Goal: Task Accomplishment & Management: Manage account settings

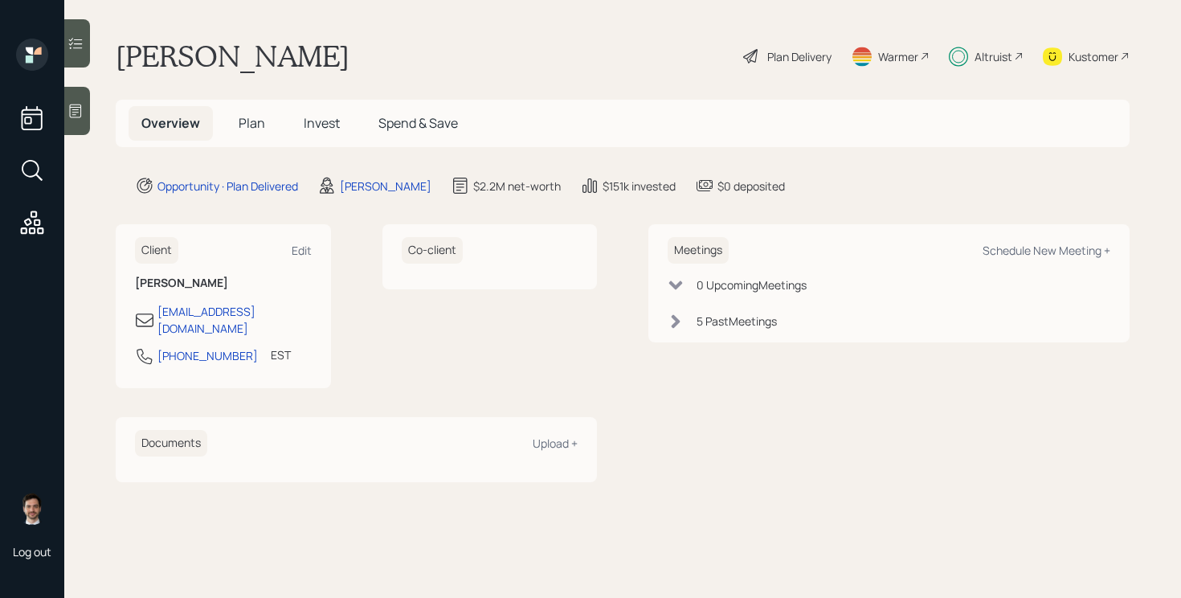
click at [251, 121] on span "Plan" at bounding box center [252, 123] width 27 height 18
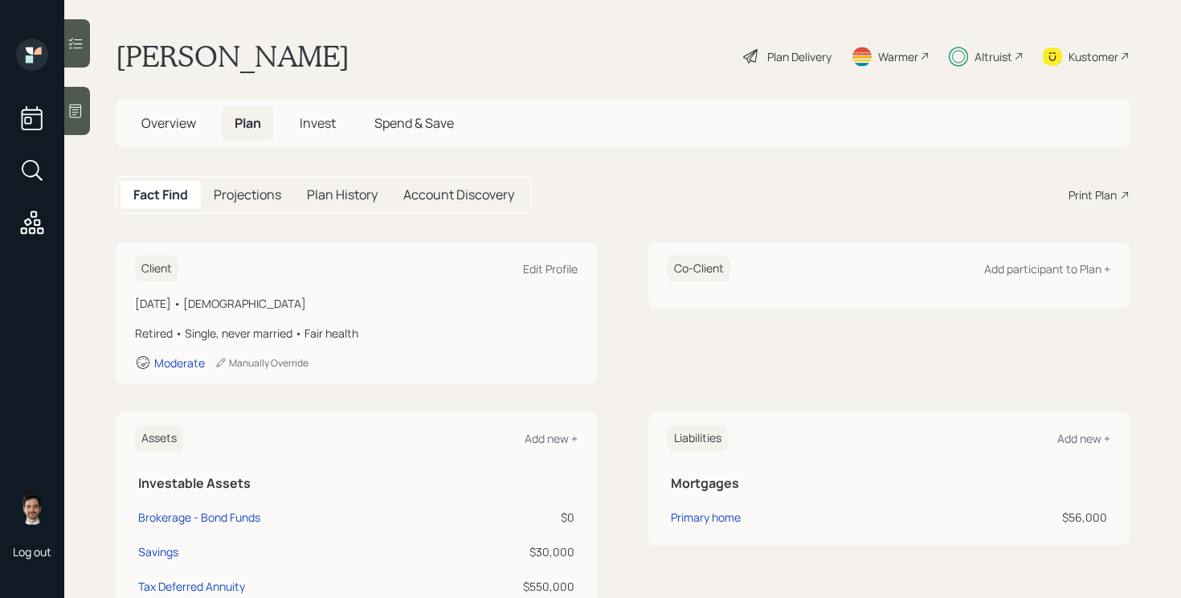
click at [323, 130] on span "Invest" at bounding box center [318, 123] width 36 height 18
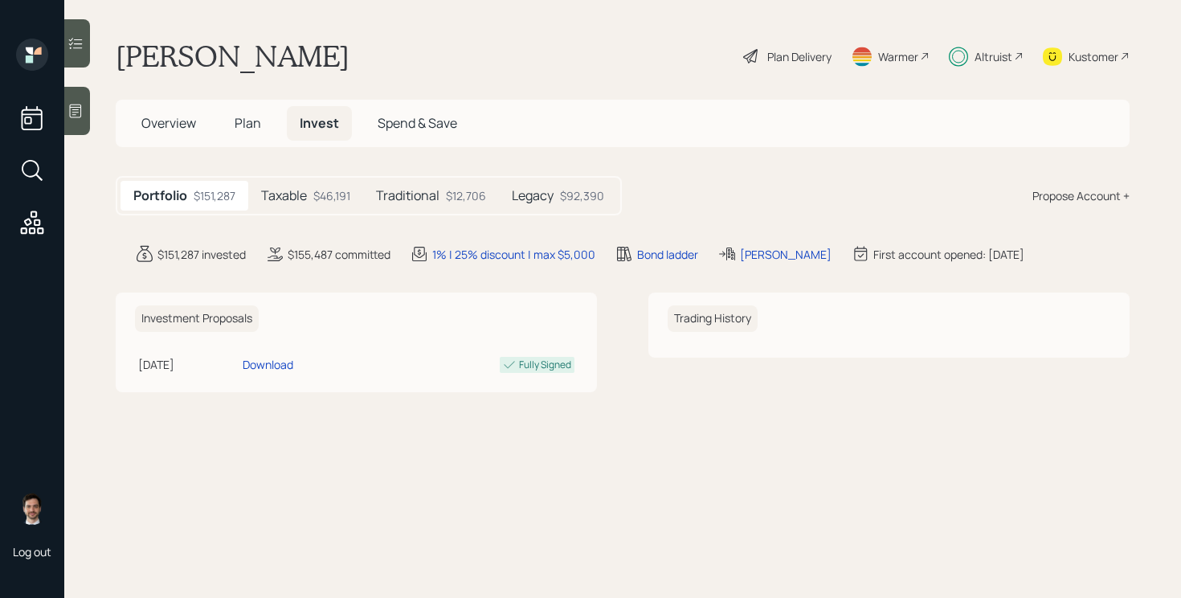
click at [329, 194] on div "$46,191" at bounding box center [331, 195] width 37 height 17
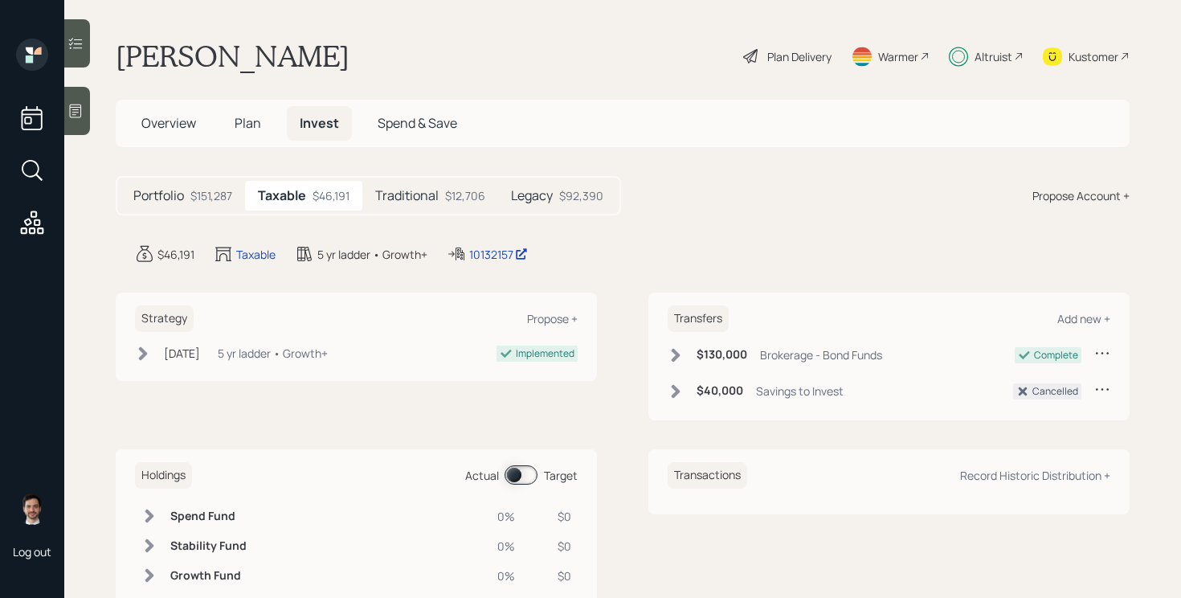
scroll to position [74, 0]
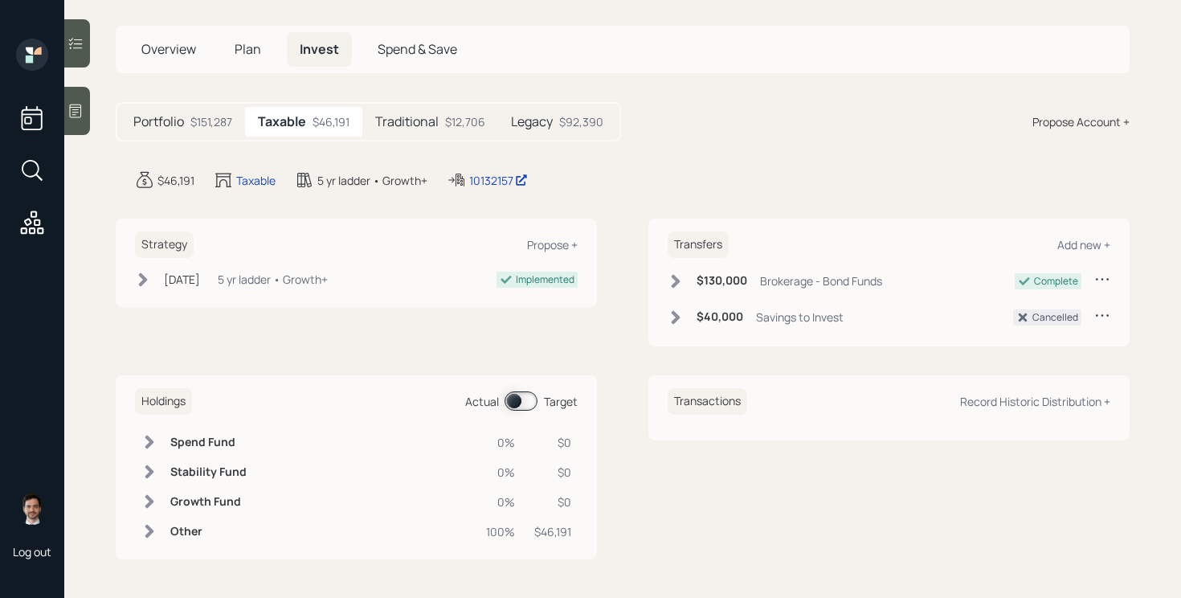
click at [529, 402] on span at bounding box center [520, 400] width 33 height 19
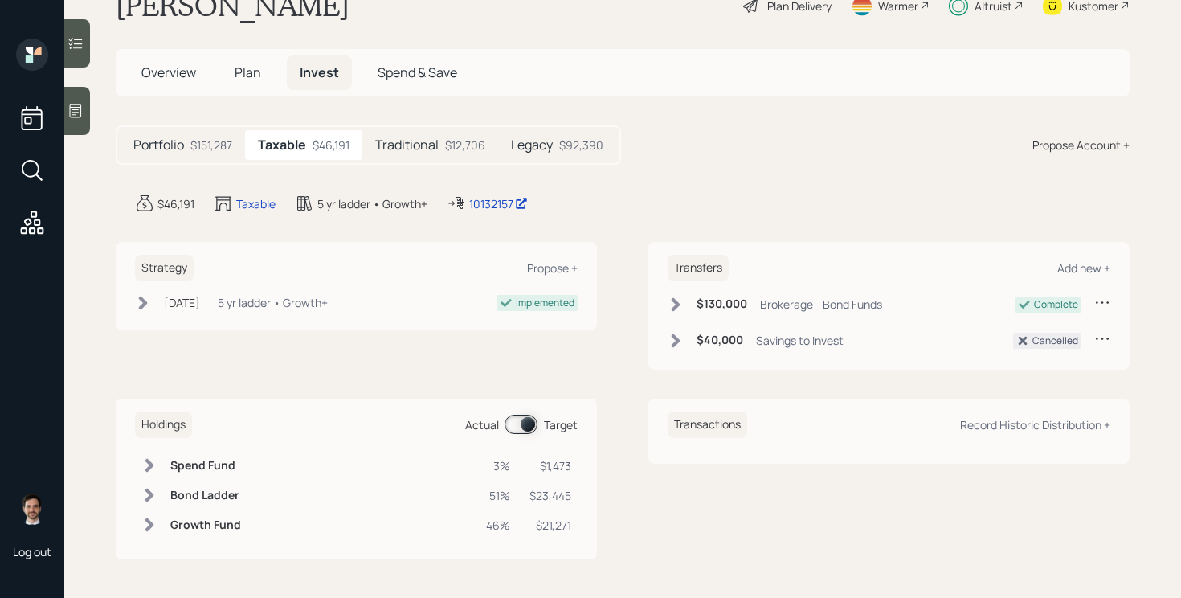
click at [517, 435] on div "Holdings Actual Target" at bounding box center [356, 424] width 443 height 27
click at [520, 429] on span at bounding box center [520, 424] width 33 height 19
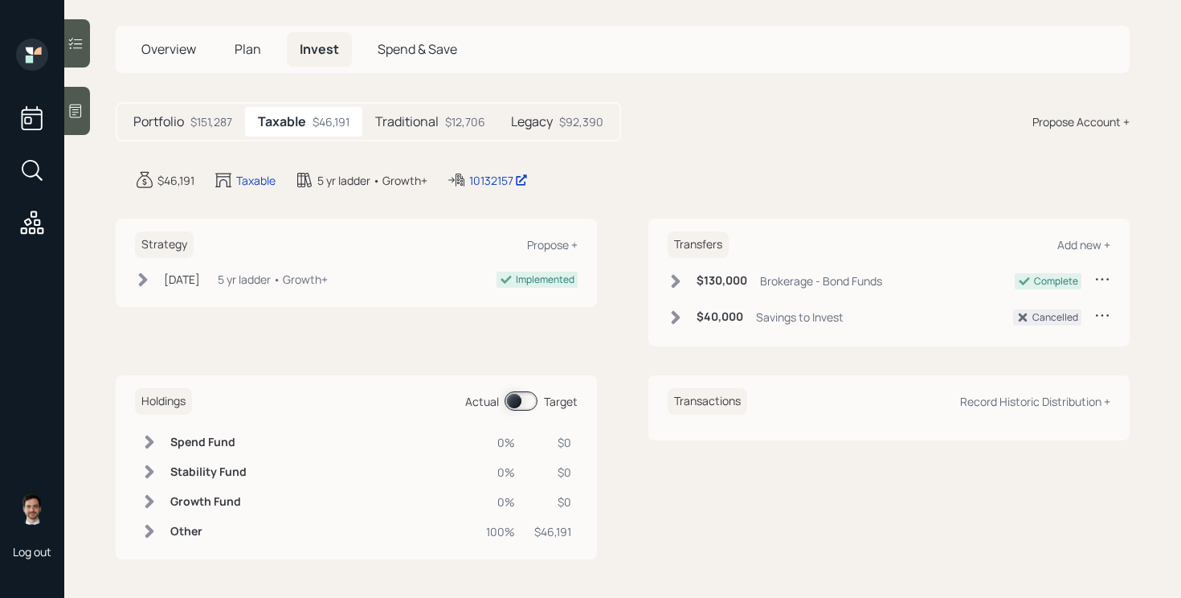
click at [515, 406] on span at bounding box center [520, 400] width 33 height 19
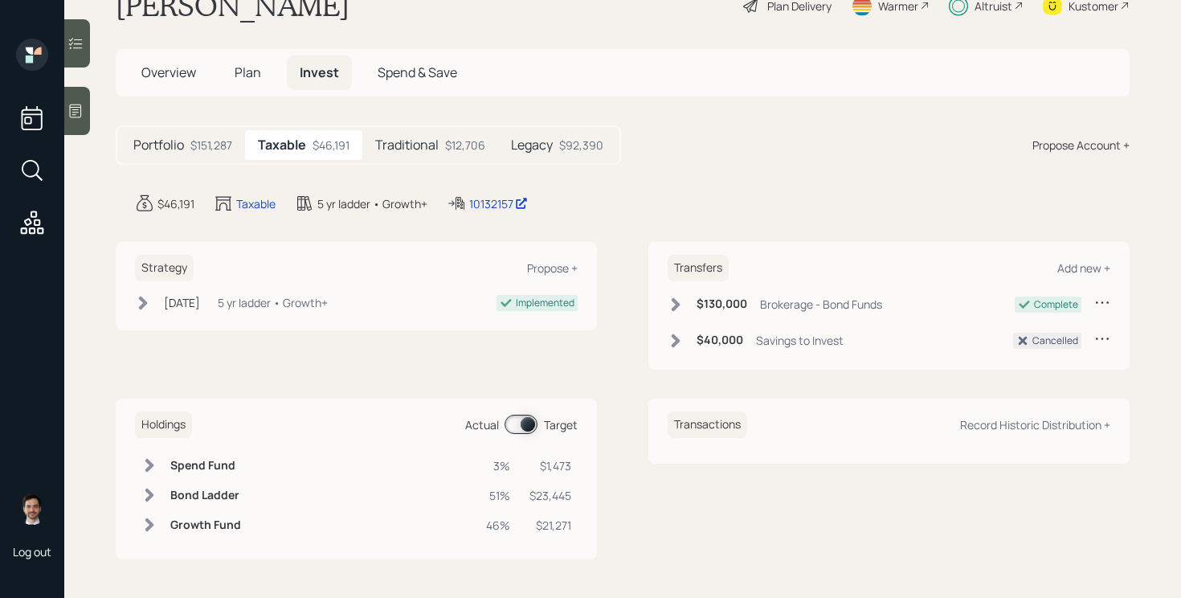
click at [528, 429] on span at bounding box center [520, 424] width 33 height 19
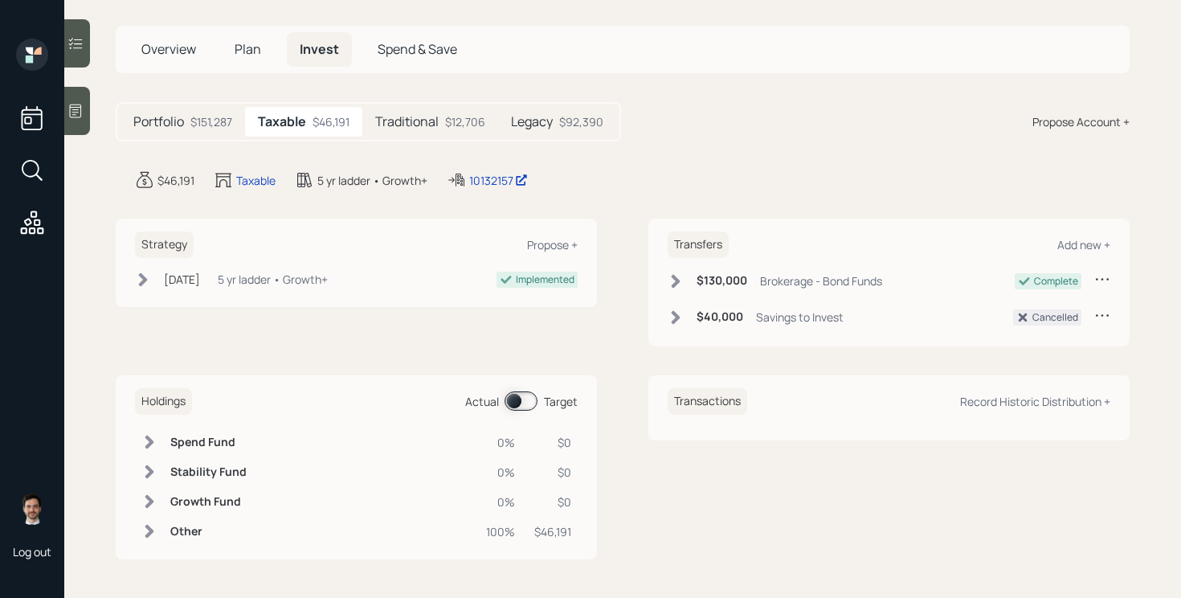
scroll to position [0, 0]
